Goal: Transaction & Acquisition: Book appointment/travel/reservation

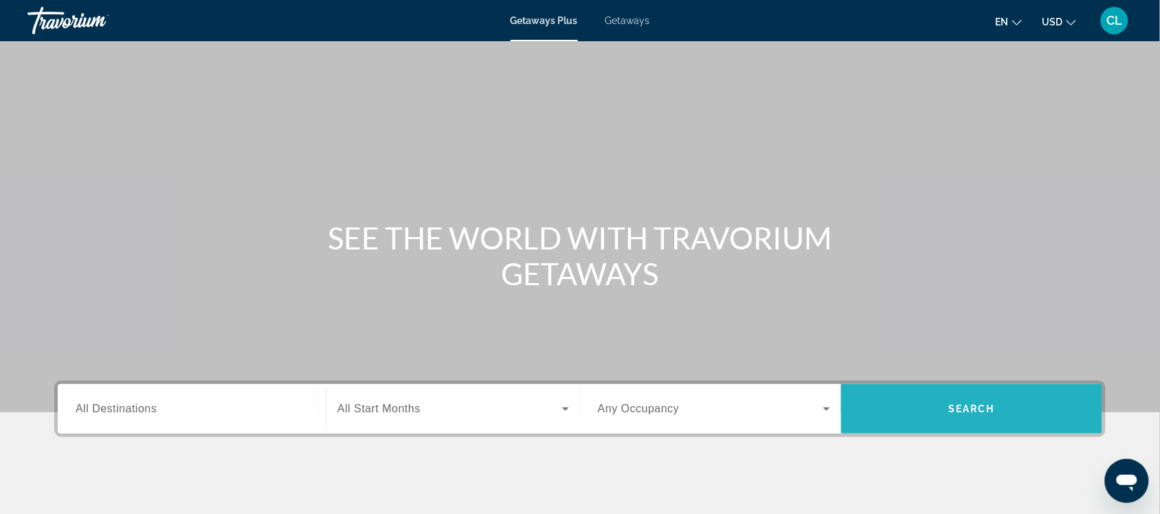
click at [949, 405] on span "Search" at bounding box center [971, 408] width 47 height 11
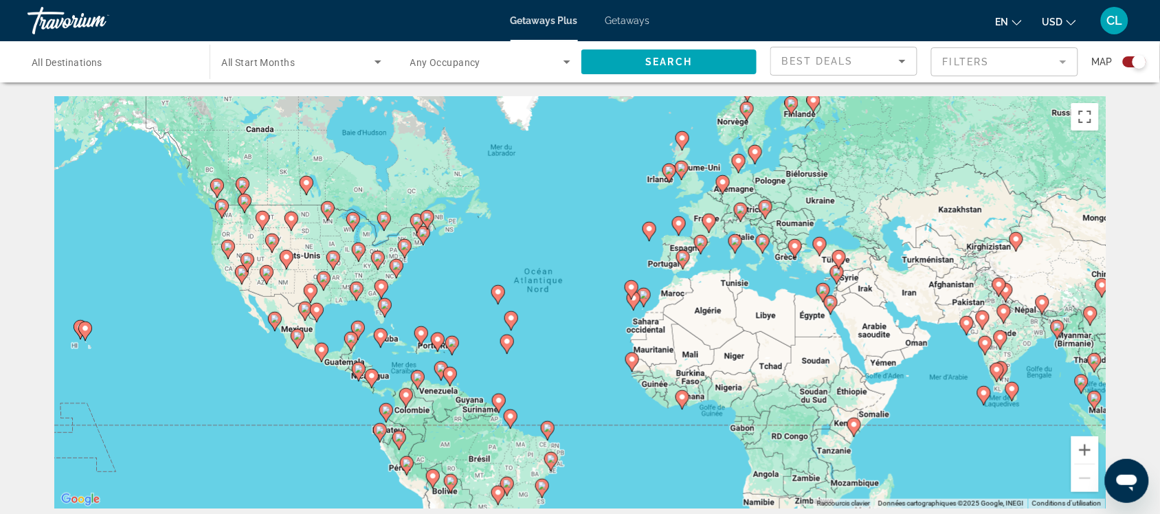
click at [983, 397] on icon "Main content" at bounding box center [984, 396] width 12 height 18
type input "**********"
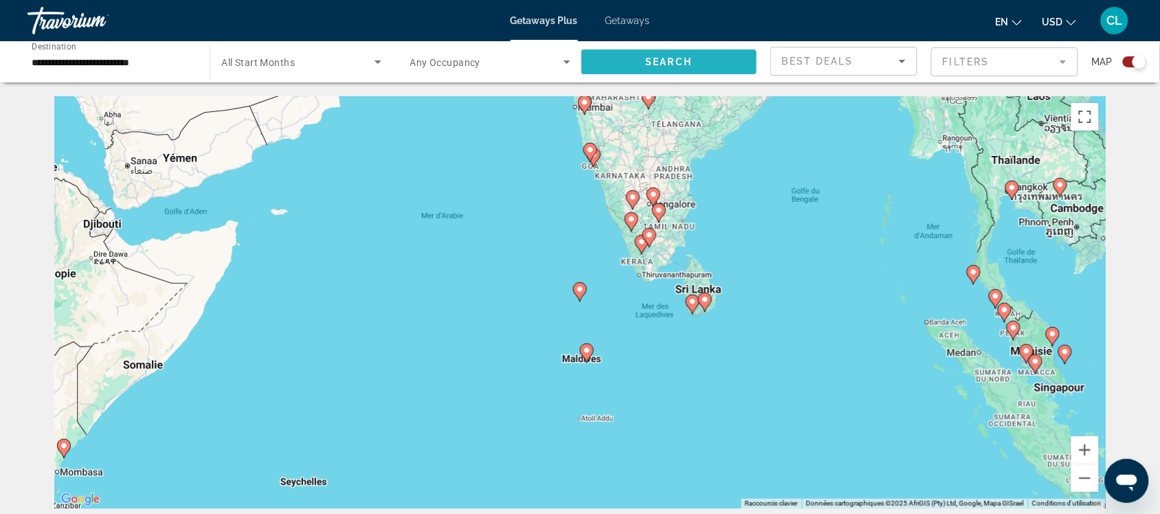
click at [703, 53] on span "Search widget" at bounding box center [668, 61] width 175 height 33
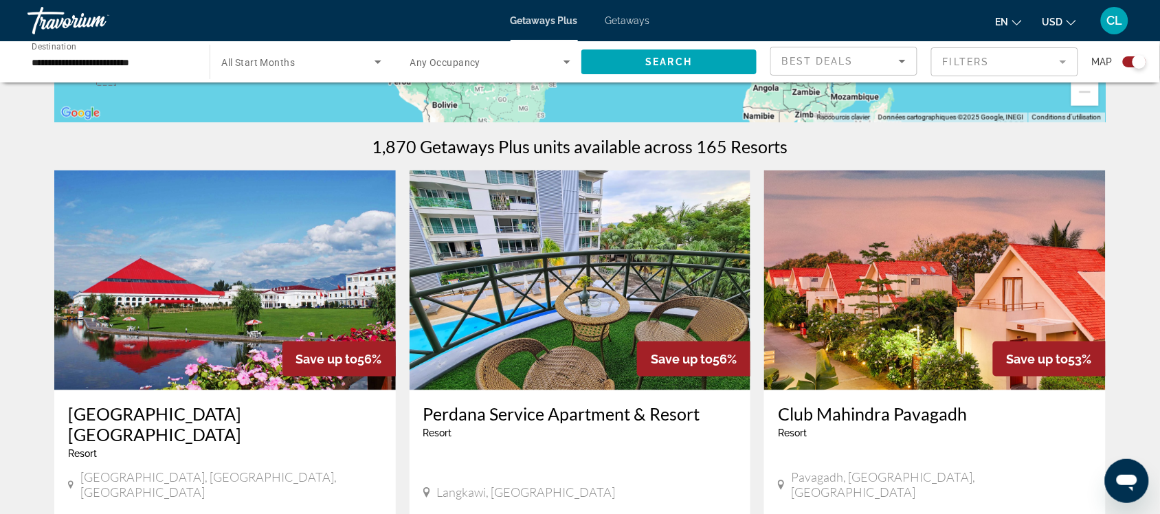
scroll to position [430, 0]
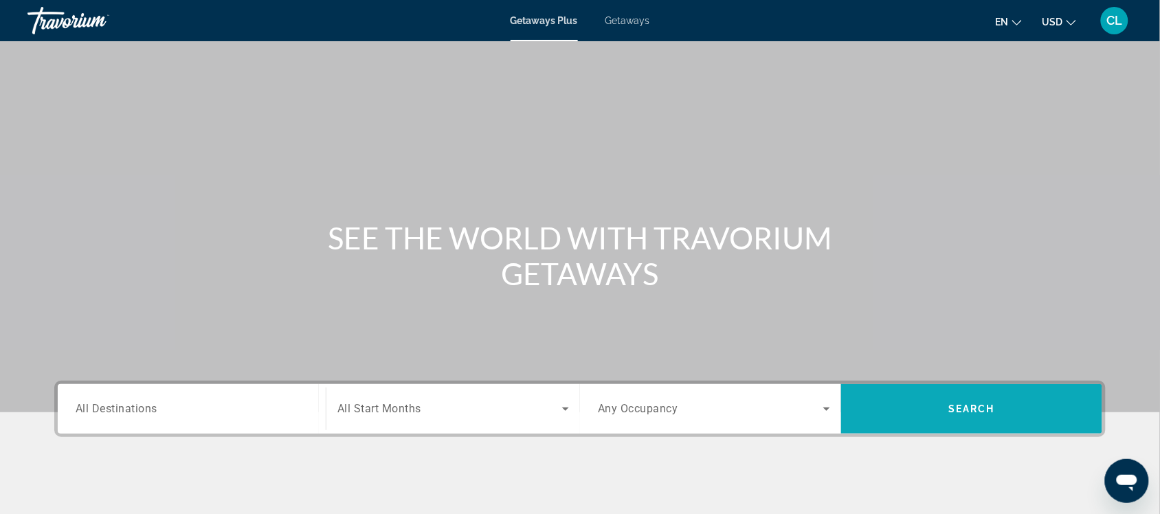
click at [962, 403] on span "Search" at bounding box center [971, 408] width 47 height 11
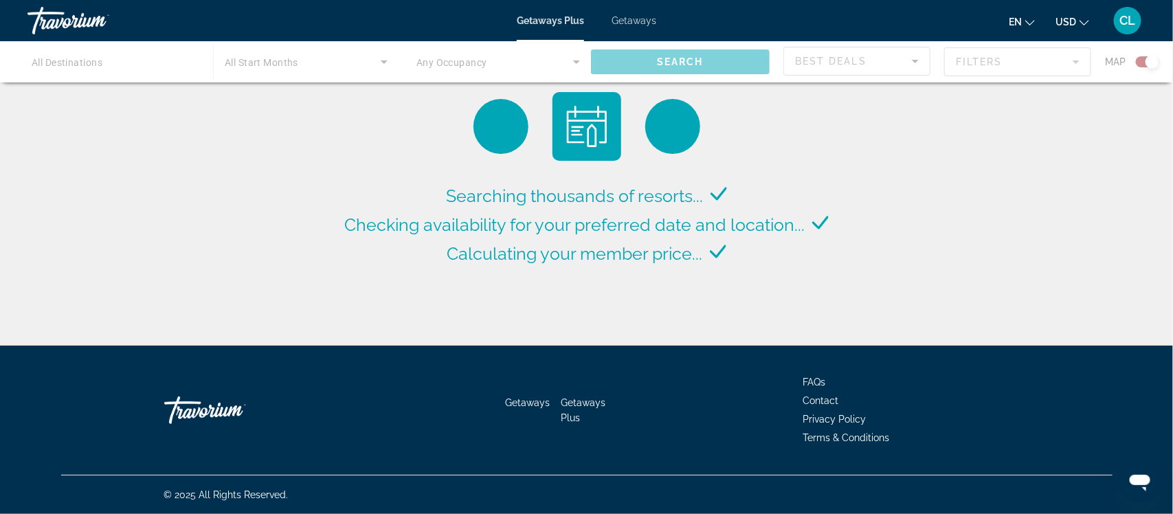
click at [1065, 21] on button "USD USD ($) MXN (Mex$) CAD (Can$) GBP (£) EUR (€) AUD (A$) NZD (NZ$) CNY (CN¥)" at bounding box center [1073, 22] width 34 height 20
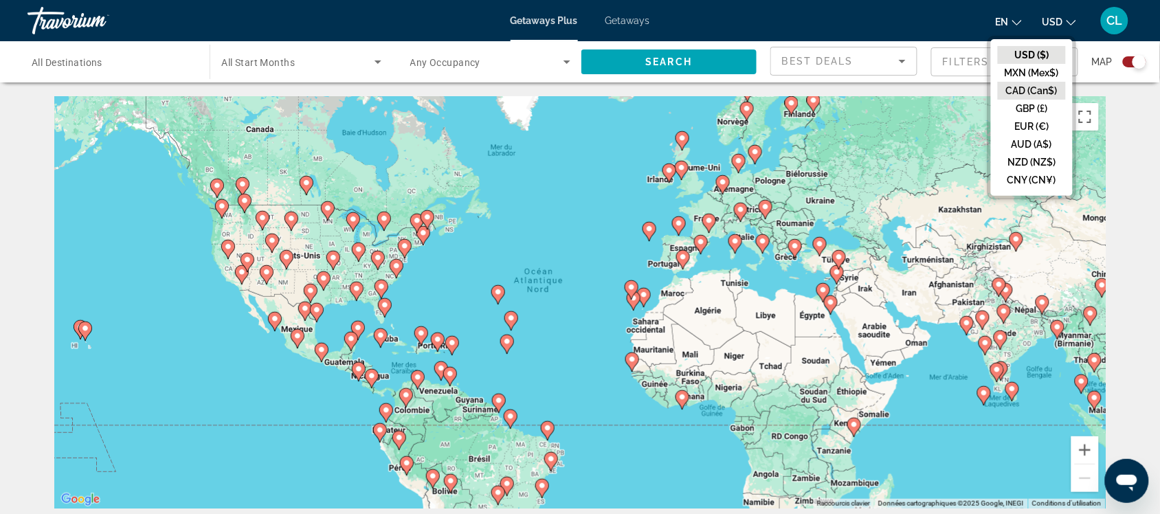
click at [1032, 87] on button "CAD (Can$)" at bounding box center [1032, 91] width 68 height 18
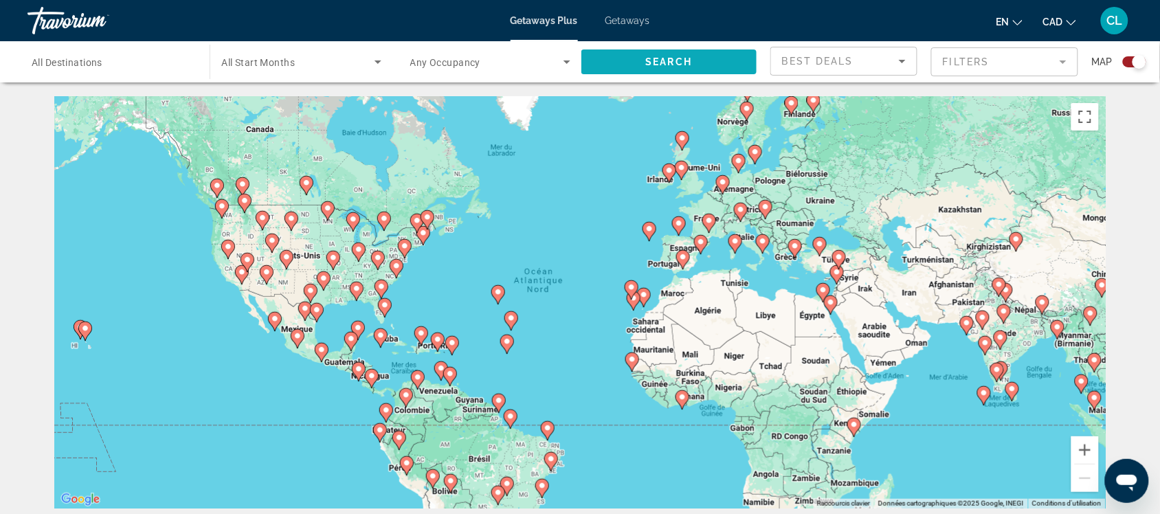
click at [685, 56] on span "Search" at bounding box center [669, 61] width 47 height 11
click at [296, 337] on image "Main content" at bounding box center [297, 336] width 8 height 8
type input "**********"
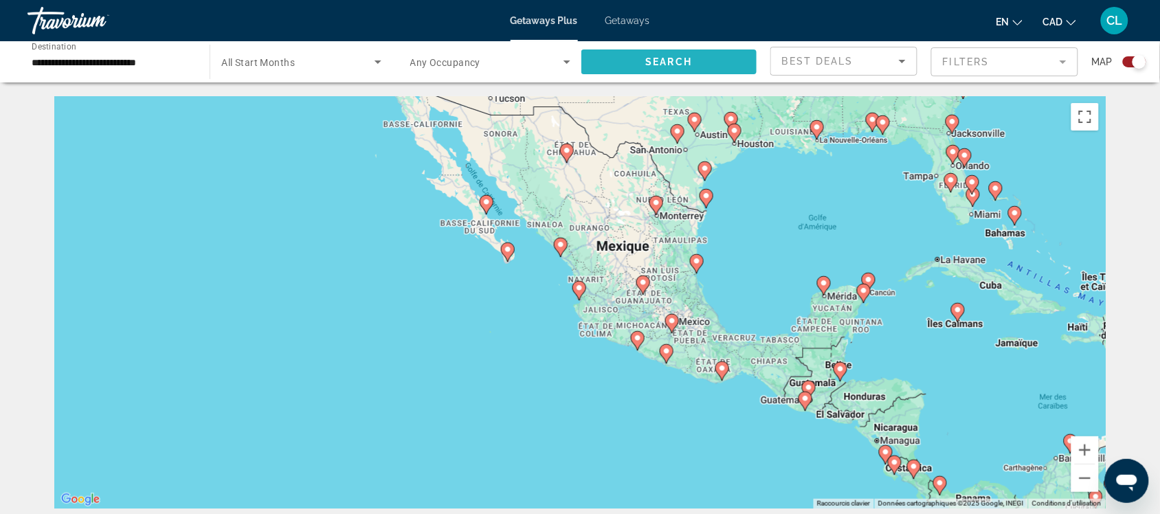
click at [649, 59] on span "Search" at bounding box center [669, 61] width 47 height 11
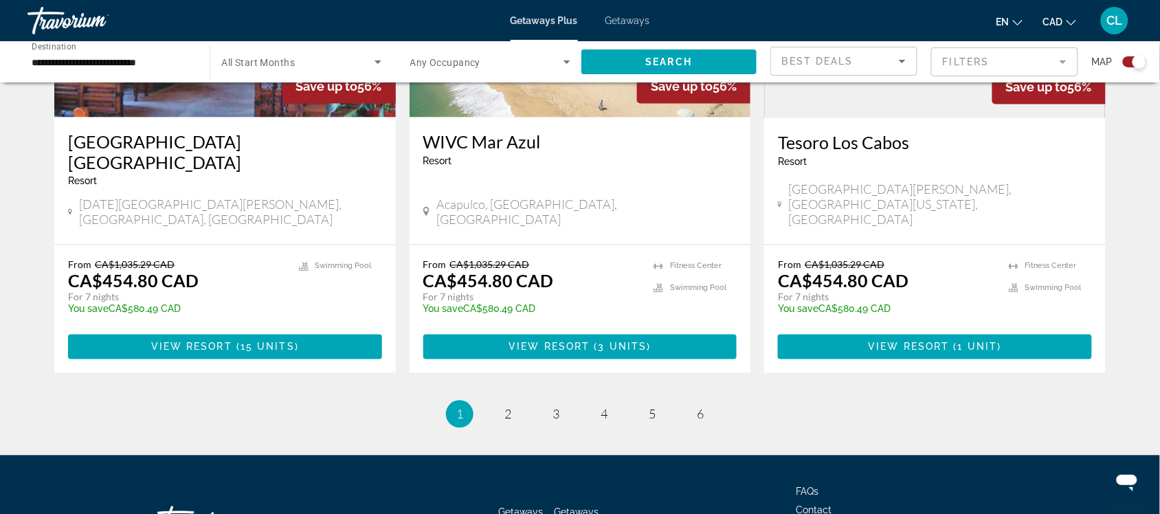
scroll to position [2158, 0]
